Goal: Transaction & Acquisition: Purchase product/service

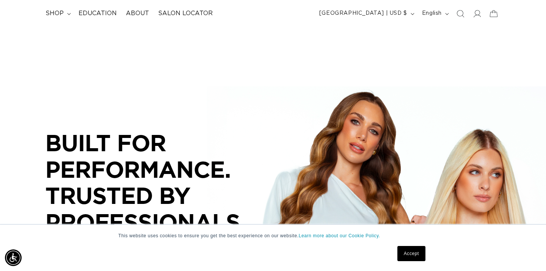
scroll to position [69, 0]
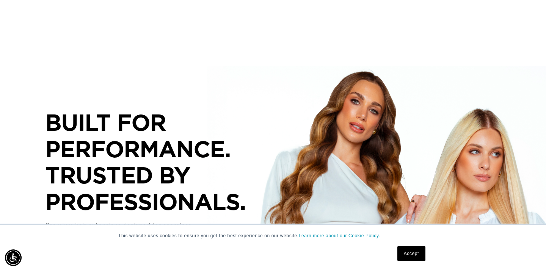
click at [411, 251] on link "Accept" at bounding box center [411, 253] width 28 height 15
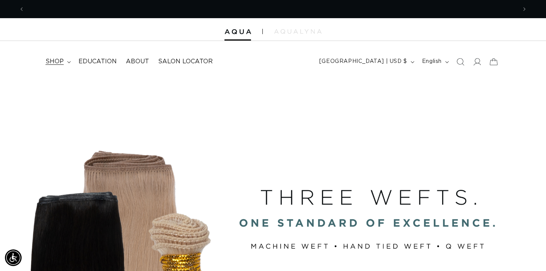
scroll to position [0, 984]
click at [65, 61] on summary "shop" at bounding box center [57, 61] width 33 height 17
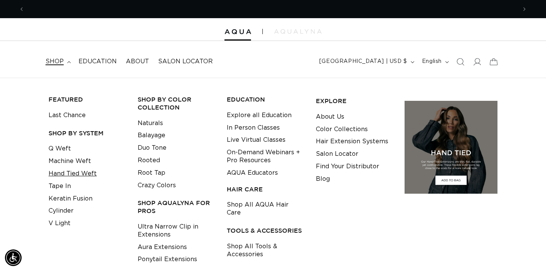
scroll to position [0, 0]
click at [65, 189] on link "Tape In" at bounding box center [60, 186] width 22 height 13
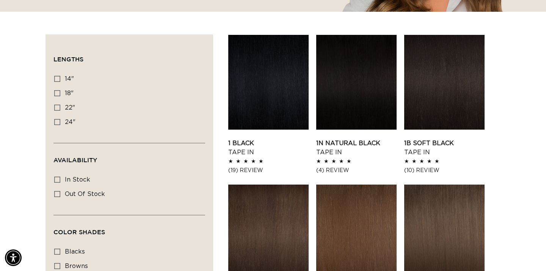
scroll to position [238, 0]
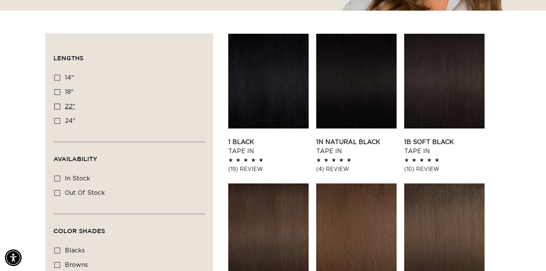
click at [57, 105] on icon at bounding box center [57, 106] width 6 height 6
click at [57, 105] on input "22" 22" (37 products)" at bounding box center [57, 106] width 6 height 6
checkbox input "true"
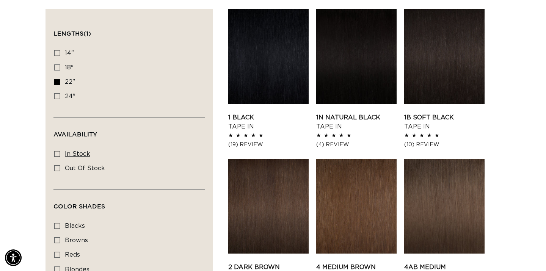
scroll to position [0, 492]
click at [56, 157] on icon at bounding box center [57, 154] width 6 height 6
click at [56, 157] on input "In stock In stock (35 products)" at bounding box center [57, 154] width 6 height 6
checkbox input "true"
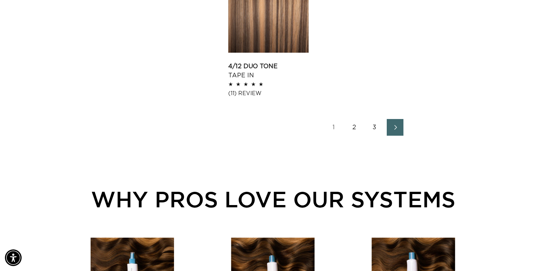
scroll to position [0, 492]
click at [359, 128] on link "2" at bounding box center [354, 127] width 17 height 17
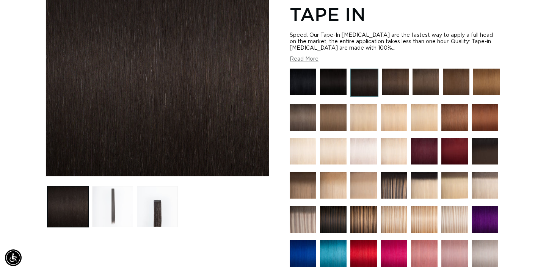
click at [97, 196] on button "Load image 2 in gallery view" at bounding box center [112, 206] width 41 height 41
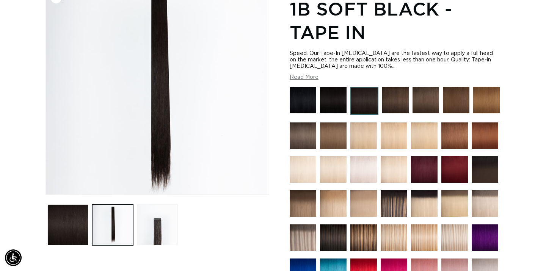
scroll to position [105, 0]
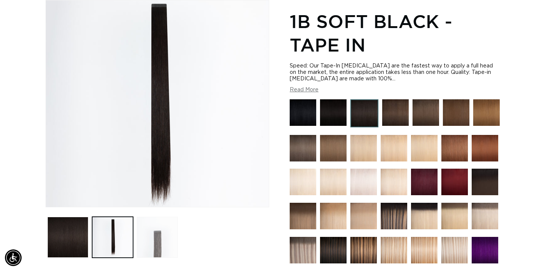
click at [158, 229] on button "Load image 3 in gallery view" at bounding box center [157, 237] width 41 height 41
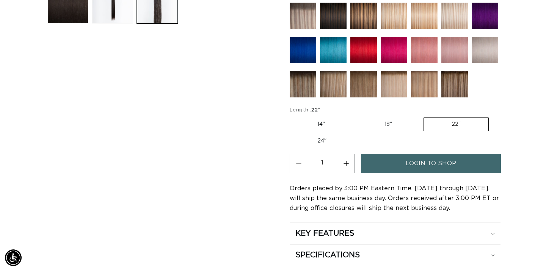
scroll to position [0, 984]
click at [351, 167] on button "Increase quantity for 1B Soft Black - Tape In" at bounding box center [345, 163] width 17 height 19
type input "2"
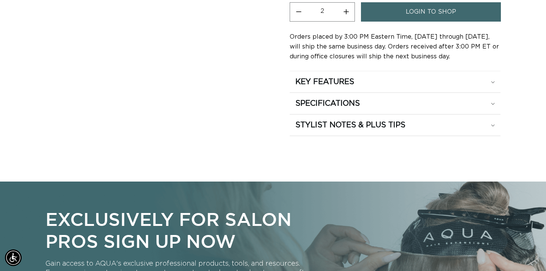
scroll to position [491, 0]
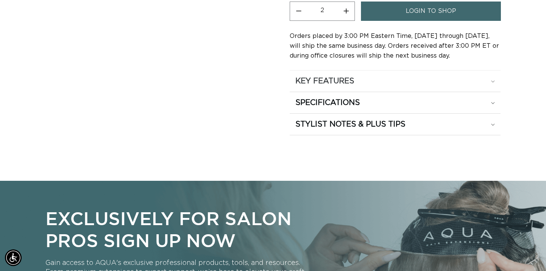
click at [398, 89] on summary "KEY FEATURES" at bounding box center [395, 81] width 211 height 21
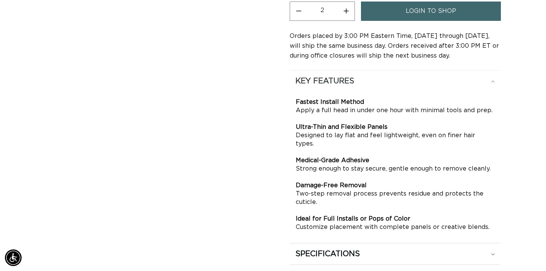
scroll to position [0, 984]
click at [398, 89] on summary "KEY FEATURES" at bounding box center [395, 81] width 211 height 21
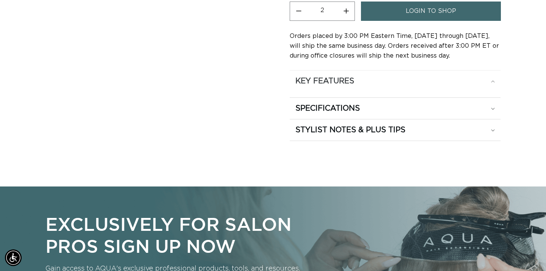
scroll to position [0, 0]
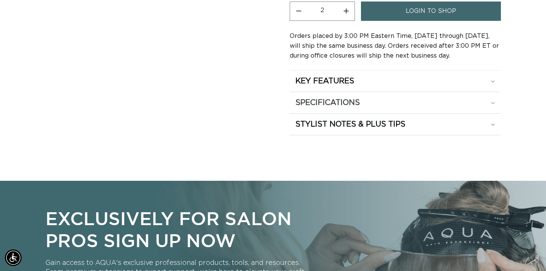
click at [371, 105] on div "SPECIFICATIONS" at bounding box center [394, 103] width 199 height 10
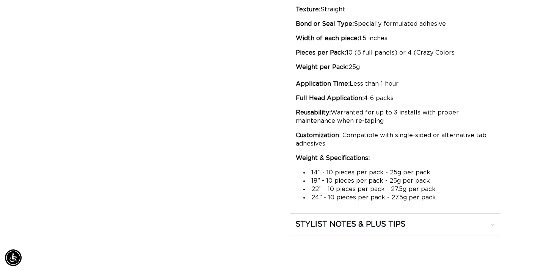
scroll to position [0, 984]
click at [371, 105] on div "Hair Type: 100% Remy Human Hair Texture: Straight Bond or Seal Type: Specially …" at bounding box center [395, 96] width 199 height 211
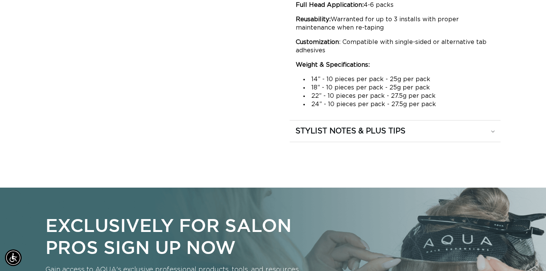
scroll to position [727, 0]
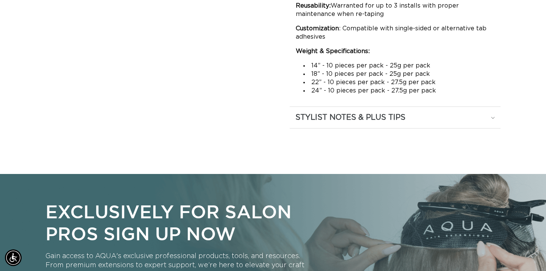
click at [358, 109] on summary "STYLIST NOTES & PLUS TIPS" at bounding box center [395, 117] width 211 height 21
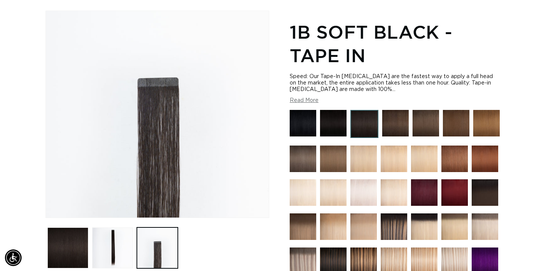
scroll to position [95, 0]
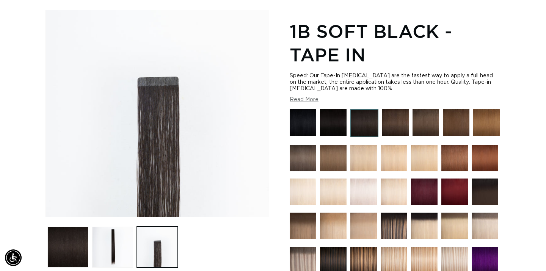
click at [311, 97] on button "Read More" at bounding box center [304, 100] width 29 height 6
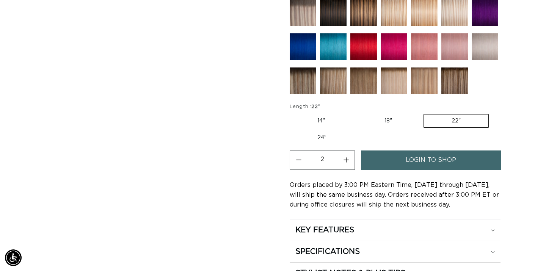
scroll to position [0, 0]
click at [415, 170] on span "login to shop" at bounding box center [431, 159] width 50 height 19
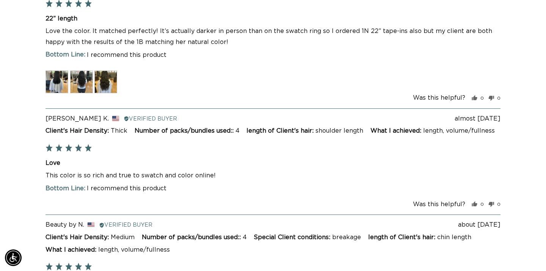
scroll to position [2107, 0]
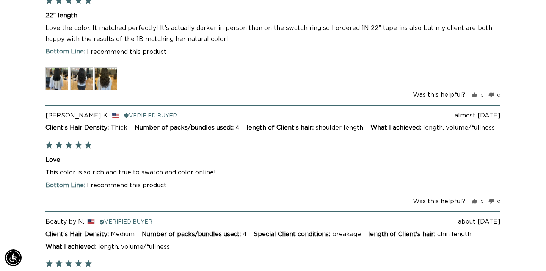
click at [47, 81] on img at bounding box center [56, 78] width 23 height 23
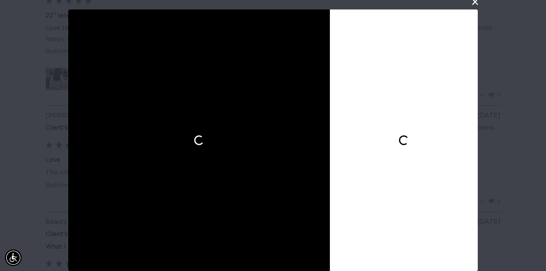
scroll to position [0, 984]
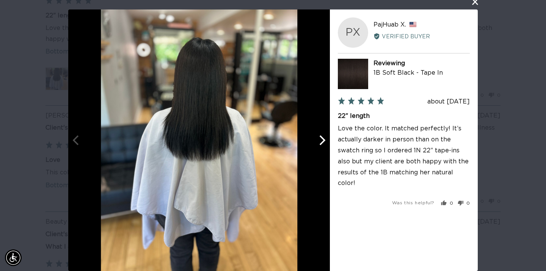
click at [323, 144] on icon "Next" at bounding box center [322, 140] width 10 height 10
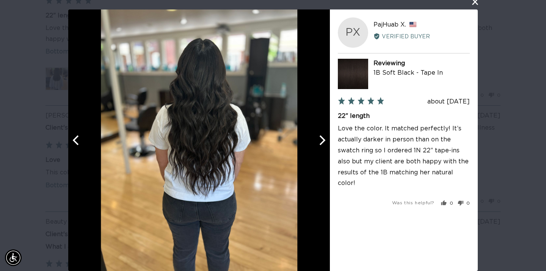
scroll to position [0, 0]
click at [323, 144] on icon "Next" at bounding box center [322, 140] width 10 height 10
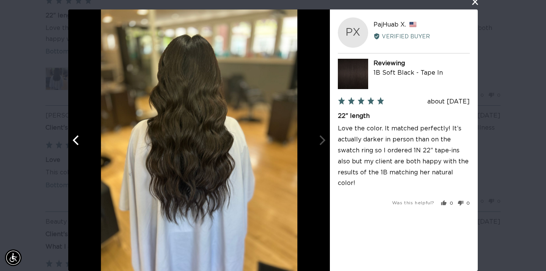
click at [501, 121] on div "User-Uploaded Media Gallery PX PajHuab X. Reviewed by PajHuab X., from United S…" at bounding box center [273, 135] width 546 height 271
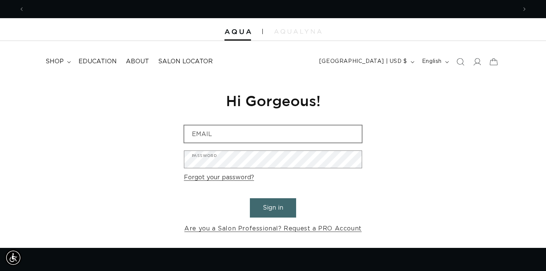
scroll to position [0, 492]
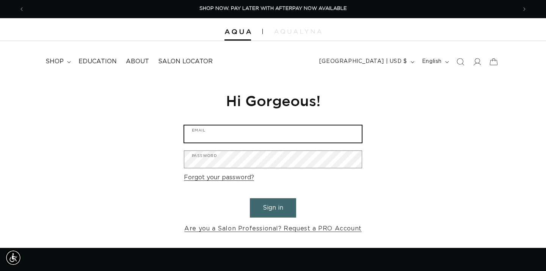
click at [241, 136] on input "Email" at bounding box center [272, 133] width 177 height 17
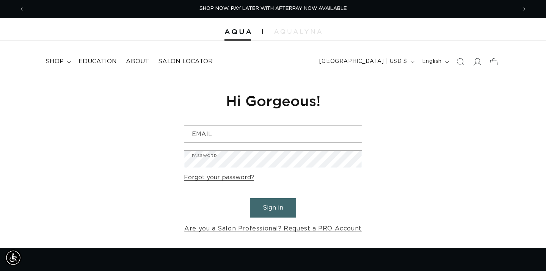
click at [338, 200] on form "Email Password Forgot your password? Sign in Are you a Salon Professional? Requ…" at bounding box center [273, 179] width 178 height 109
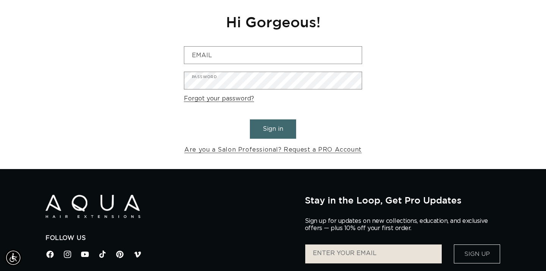
scroll to position [0, 0]
